Goal: Information Seeking & Learning: Learn about a topic

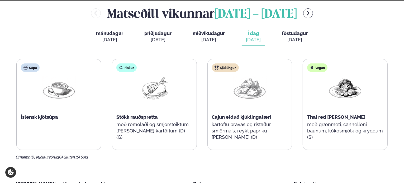
scroll to position [211, 0]
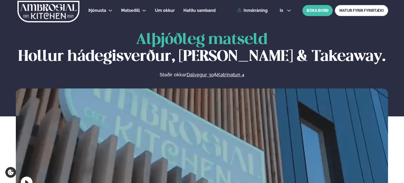
scroll to position [211, 0]
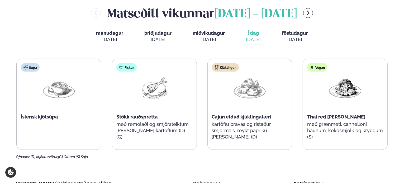
click at [202, 55] on div "[PERSON_NAME] [DATE] - [DATE] mánudagur mán. [DATE] þriðjudagur þri. [DATE] mið…" at bounding box center [202, 81] width 372 height 155
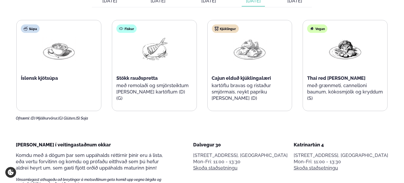
scroll to position [238, 0]
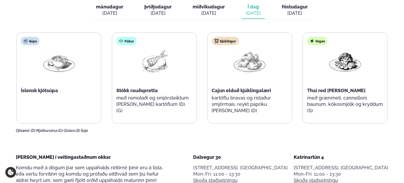
click at [198, 39] on div "Súpa Íslensk kjötsúpa Fiskur Stökk rauðspretta með remolaði og smjörsteiktum [P…" at bounding box center [201, 77] width 371 height 91
click at [199, 32] on div "Súpa Íslensk kjötsúpa Fiskur Stökk rauðspretta með remolaði og smjörsteiktum [P…" at bounding box center [201, 77] width 371 height 91
drag, startPoint x: 209, startPoint y: 26, endPoint x: 200, endPoint y: 26, distance: 9.0
click at [200, 26] on div "[PERSON_NAME] [DATE] - [DATE] mánudagur mán. [DATE] þriðjudagur þri. [DATE] mið…" at bounding box center [202, 55] width 372 height 155
drag, startPoint x: 200, startPoint y: 26, endPoint x: 197, endPoint y: 24, distance: 3.6
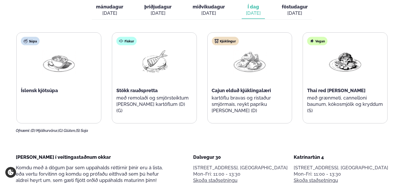
click at [197, 25] on div "[PERSON_NAME] [DATE] - [DATE] mánudagur mán. [DATE] þriðjudagur þri. [DATE] mið…" at bounding box center [202, 55] width 372 height 155
click at [202, 22] on div "[PERSON_NAME] [DATE] - [DATE] mánudagur mán. [DATE] þriðjudagur þri. [DATE] mið…" at bounding box center [202, 55] width 372 height 155
click at [197, 31] on div "[PERSON_NAME] [DATE] - [DATE] mánudagur mán. [DATE] þriðjudagur þri. [DATE] mið…" at bounding box center [202, 55] width 372 height 155
click at [201, 24] on div "[PERSON_NAME] [DATE] - [DATE] mánudagur mán. [DATE] þriðjudagur þri. [DATE] mið…" at bounding box center [202, 55] width 372 height 155
